Goal: Task Accomplishment & Management: Manage account settings

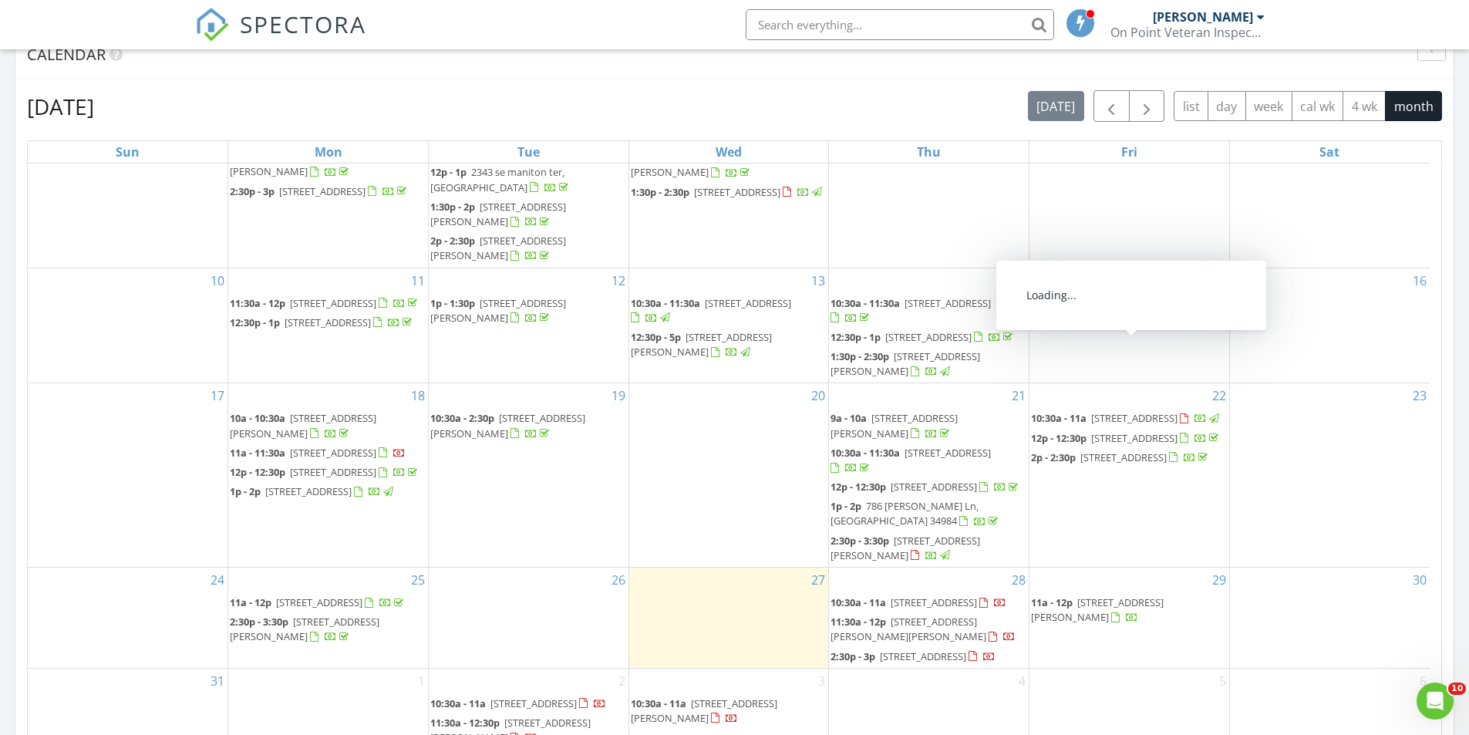
scroll to position [312, 0]
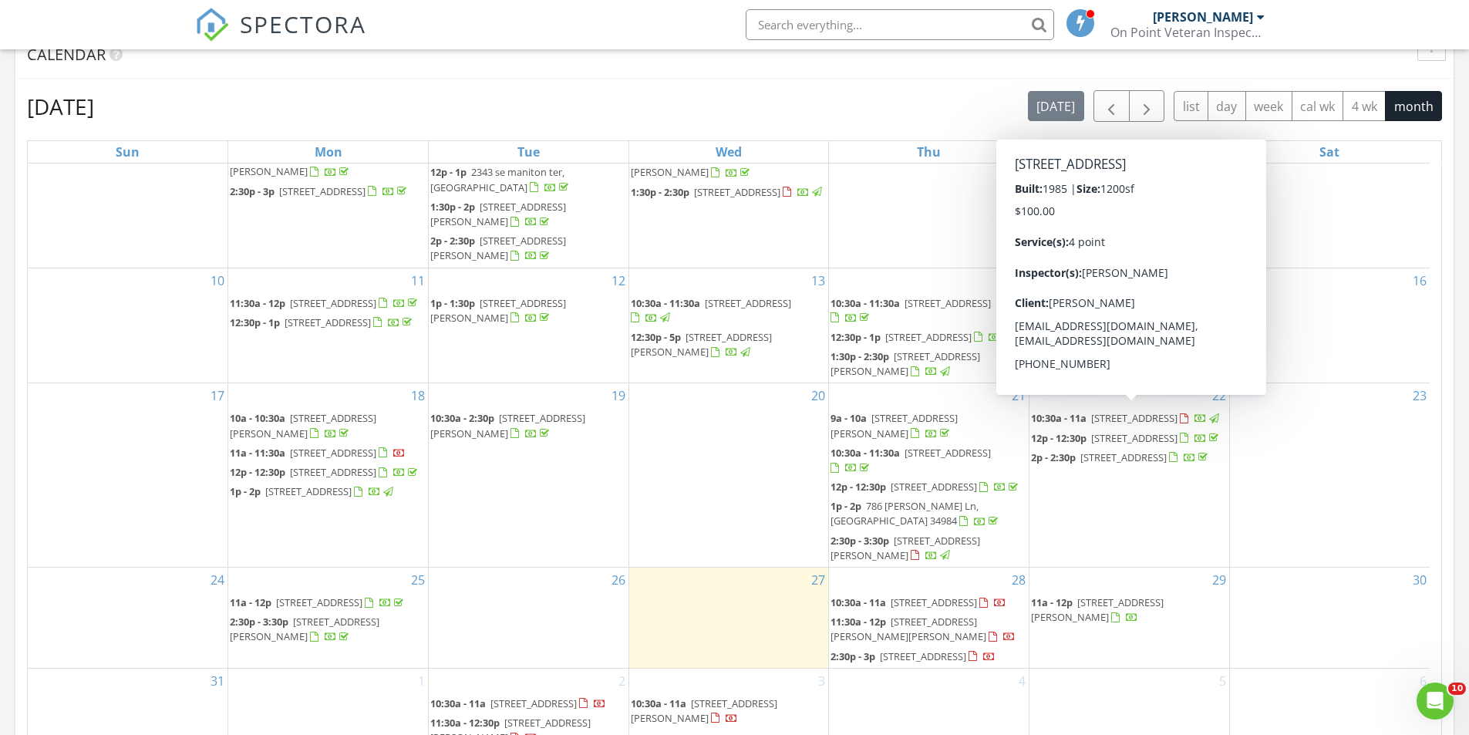
click at [1149, 450] on span "[STREET_ADDRESS]" at bounding box center [1123, 457] width 86 height 14
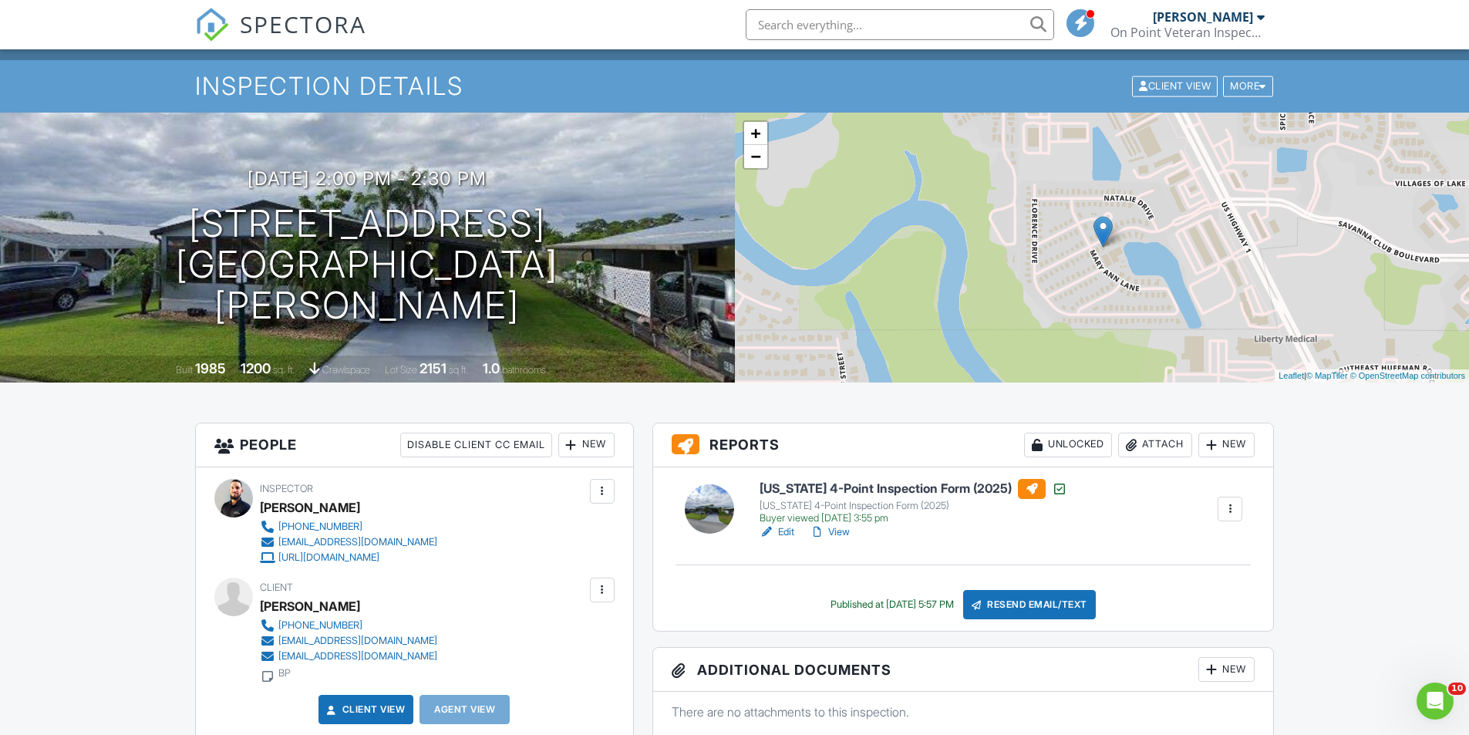
scroll to position [154, 0]
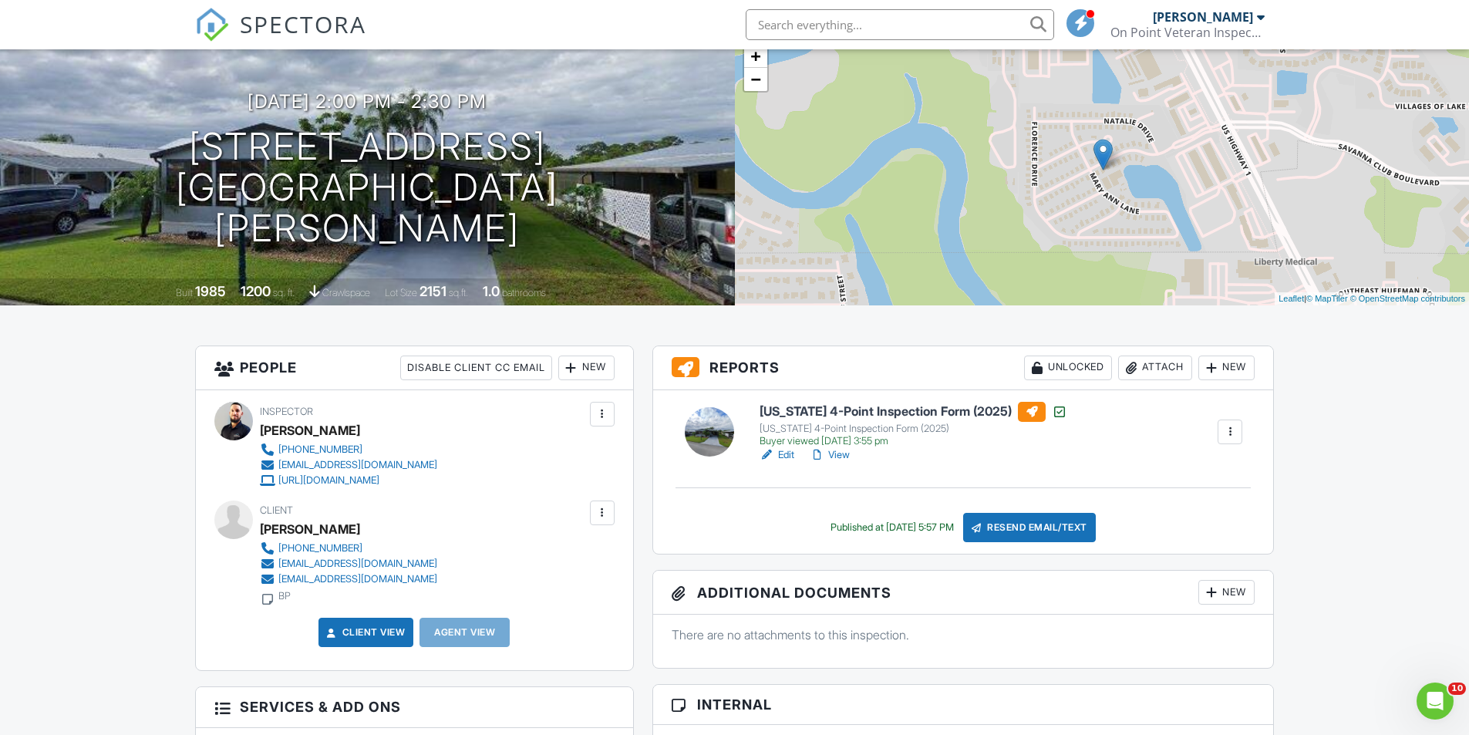
click at [783, 454] on link "Edit" at bounding box center [776, 454] width 35 height 15
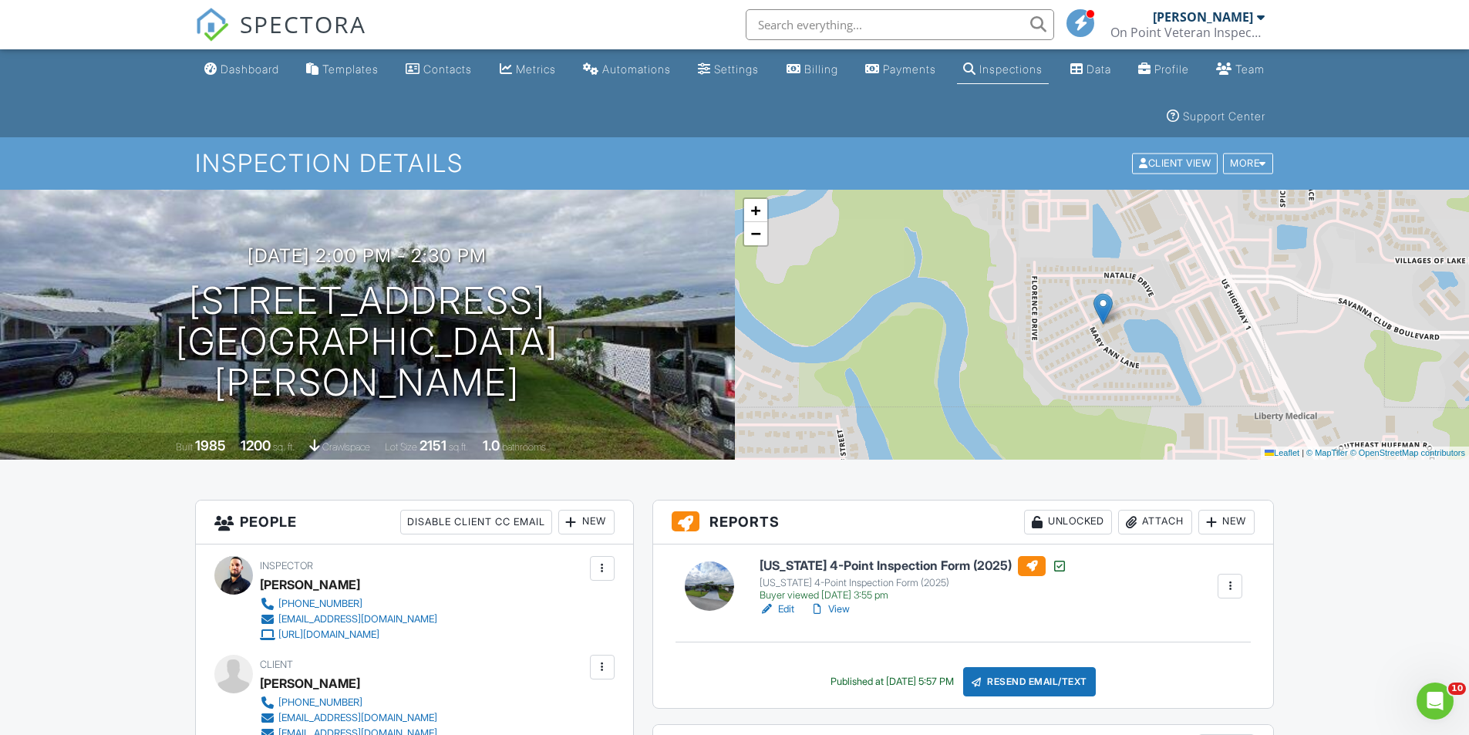
click at [243, 71] on div "Dashboard" at bounding box center [250, 68] width 59 height 13
